Goal: Task Accomplishment & Management: Manage account settings

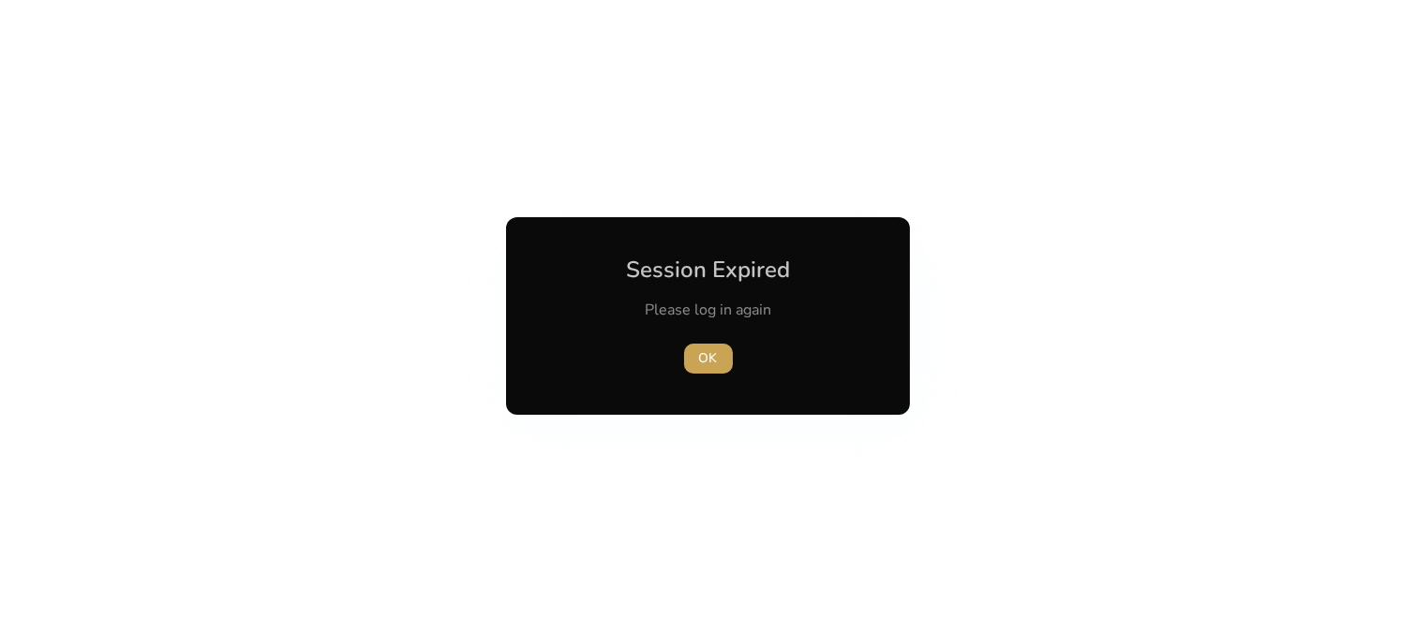
click at [716, 350] on span "OK" at bounding box center [708, 359] width 19 height 20
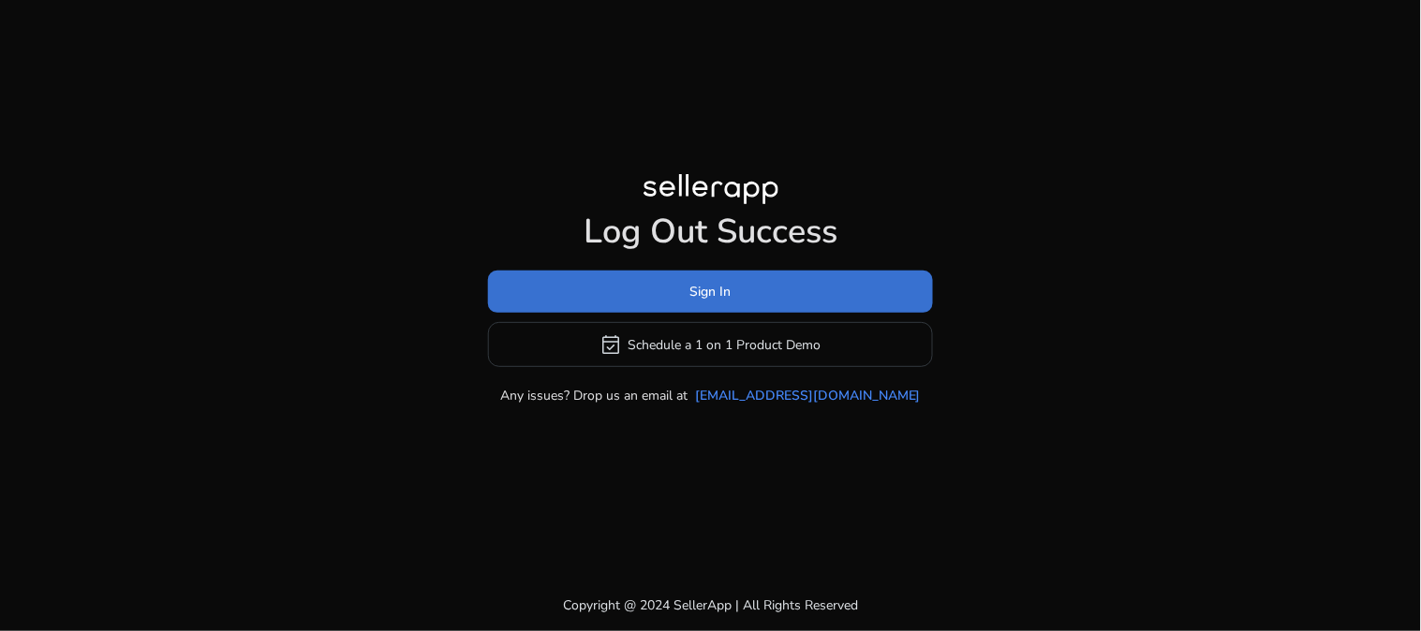
click at [715, 303] on span at bounding box center [710, 292] width 445 height 45
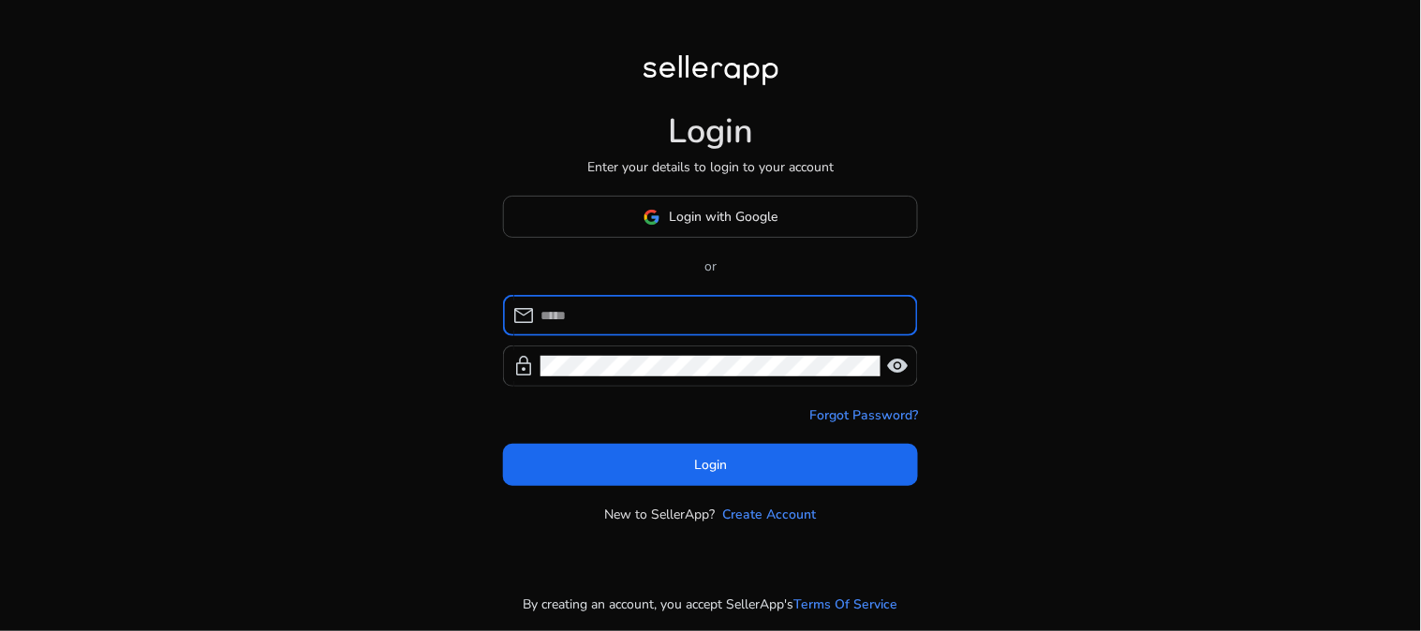
click at [672, 324] on input at bounding box center [722, 315] width 363 height 21
drag, startPoint x: 672, startPoint y: 324, endPoint x: 1260, endPoint y: -53, distance: 699.1
click at [1260, 0] on html "Login Enter your details to login to your account Login with Google or mail loc…" at bounding box center [710, 315] width 1421 height 631
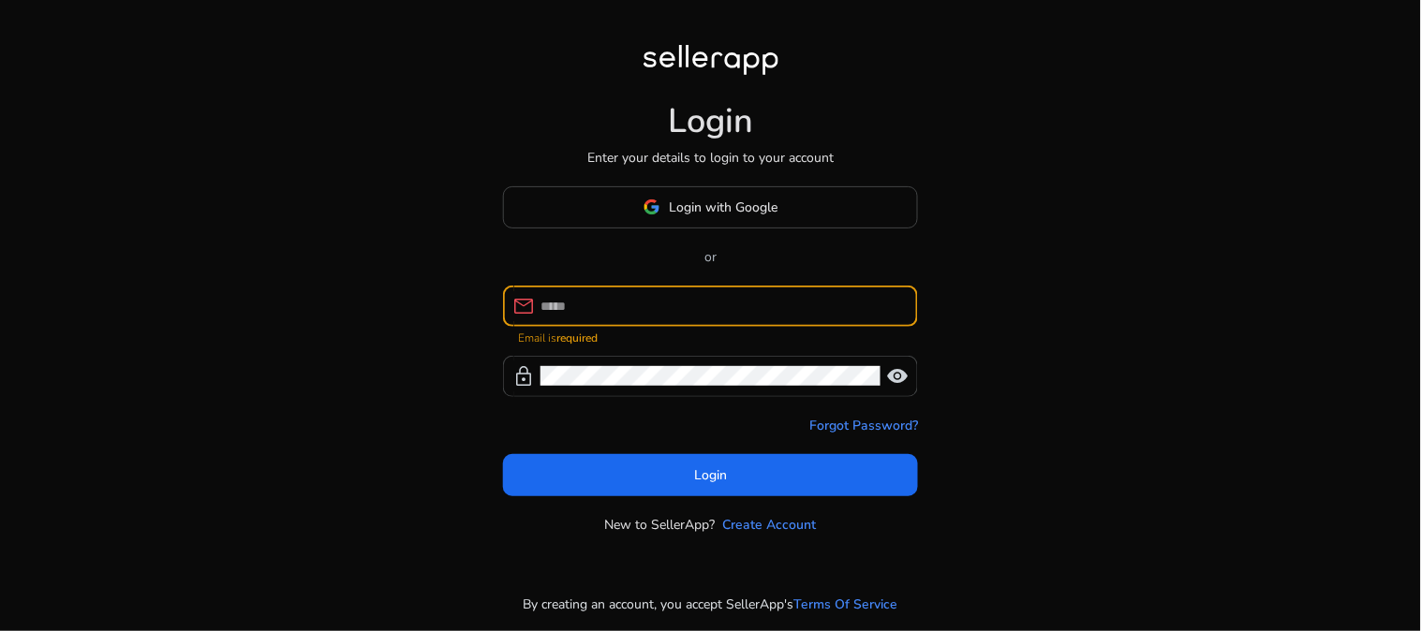
click at [557, 313] on input at bounding box center [722, 306] width 363 height 21
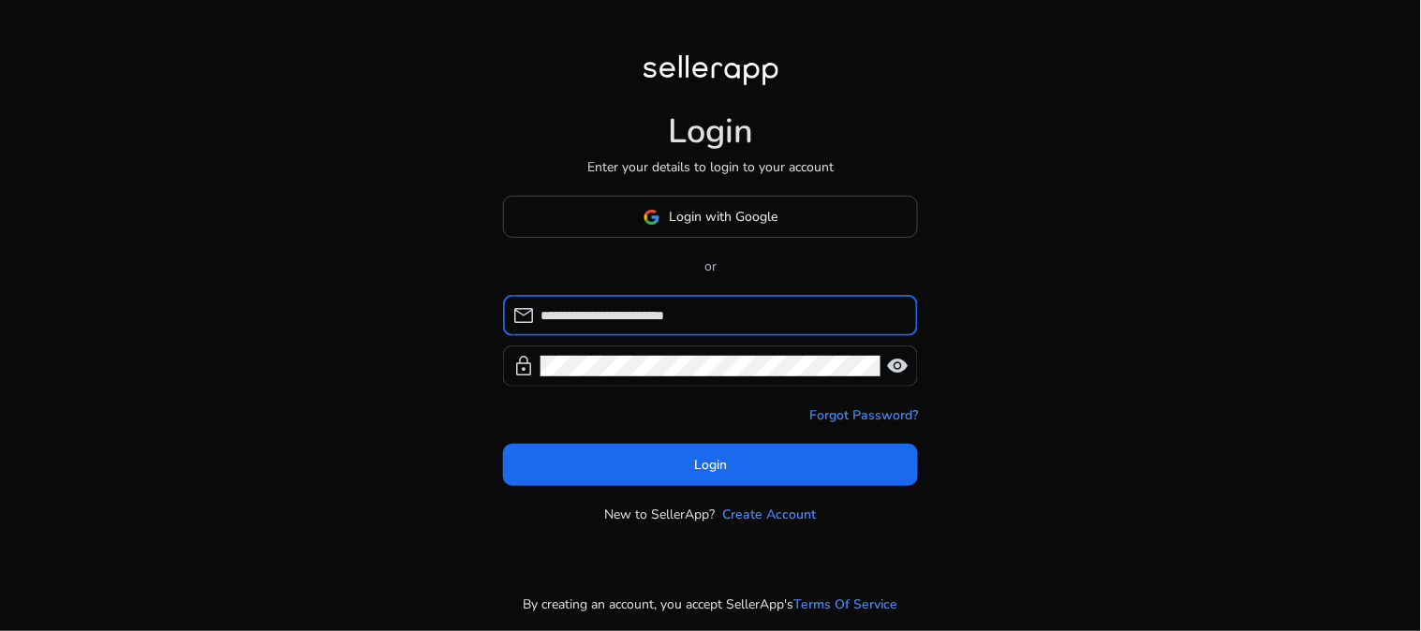
type input "**********"
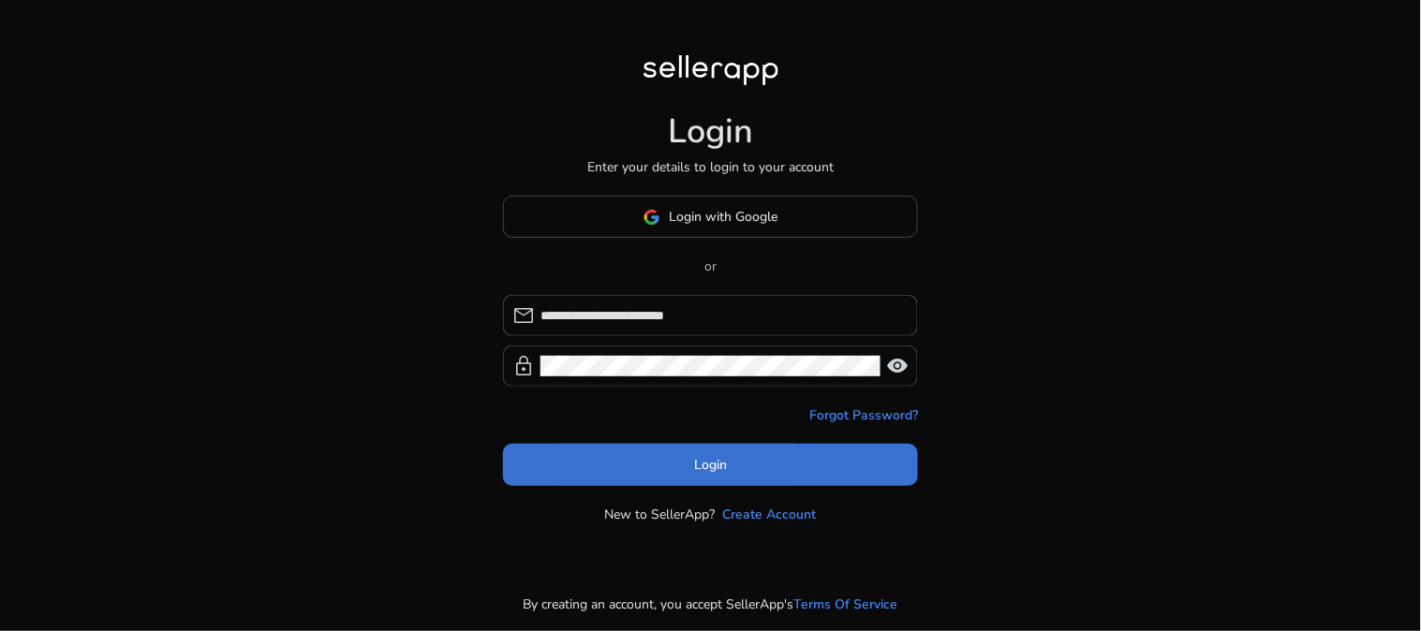
click at [618, 461] on span at bounding box center [710, 465] width 415 height 45
